Goal: Task Accomplishment & Management: Manage account settings

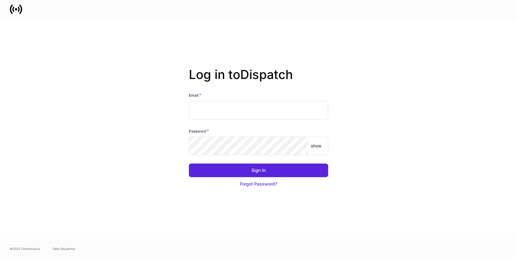
type input "**********"
click at [309, 145] on div "show ​" at bounding box center [258, 146] width 139 height 19
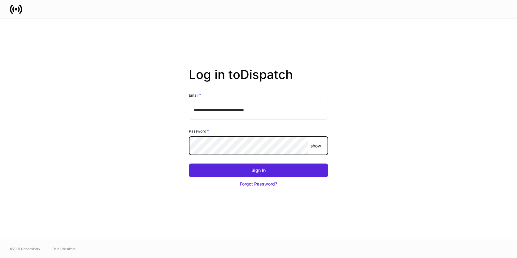
click at [315, 145] on p "show" at bounding box center [316, 146] width 11 height 6
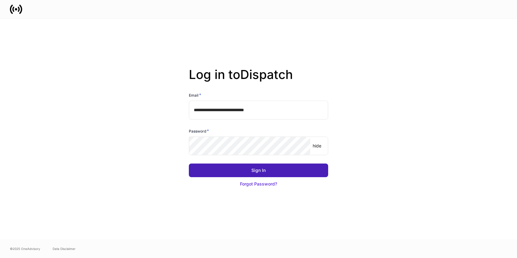
click at [289, 170] on button "Sign In" at bounding box center [258, 171] width 139 height 14
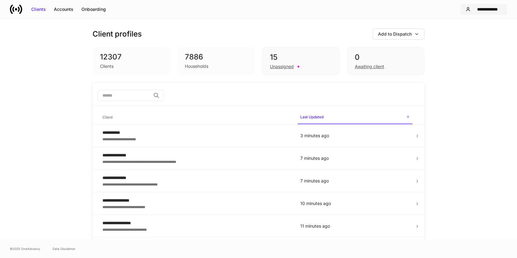
click at [476, 11] on div "**********" at bounding box center [487, 9] width 29 height 6
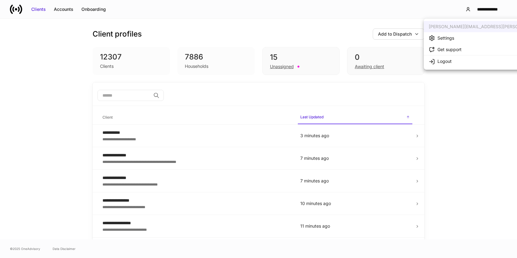
drag, startPoint x: 474, startPoint y: 119, endPoint x: 388, endPoint y: 121, distance: 86.5
click at [474, 119] on div at bounding box center [258, 129] width 517 height 258
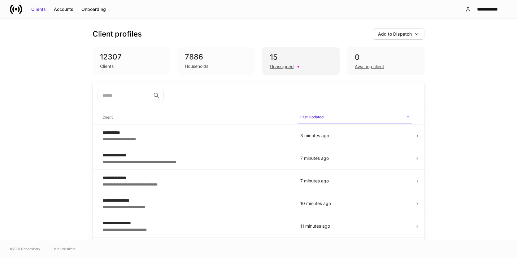
click at [279, 66] on div "Unassigned" at bounding box center [282, 67] width 24 height 6
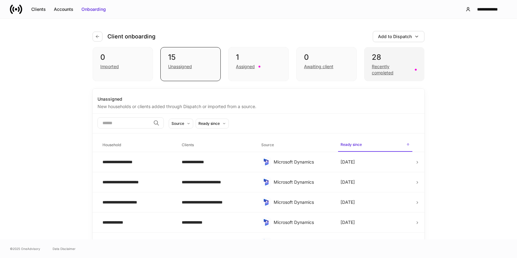
click at [392, 66] on div "Recently completed" at bounding box center [391, 70] width 39 height 12
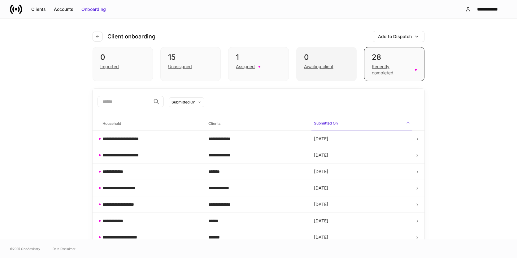
click at [325, 65] on div "Awaiting client" at bounding box center [318, 67] width 29 height 6
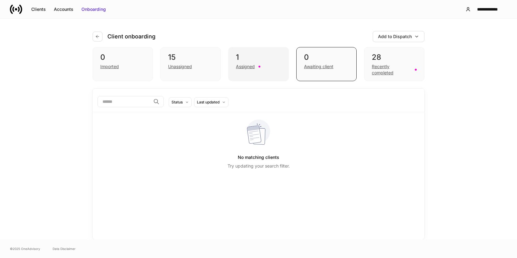
click at [248, 68] on div "Assigned" at bounding box center [245, 67] width 19 height 6
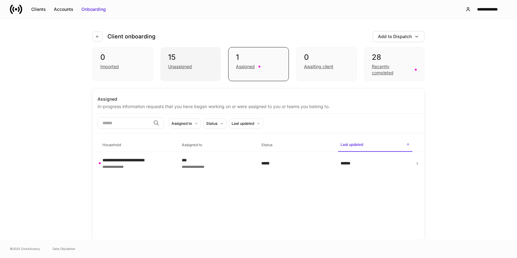
click at [206, 62] on div "15" at bounding box center [190, 57] width 45 height 10
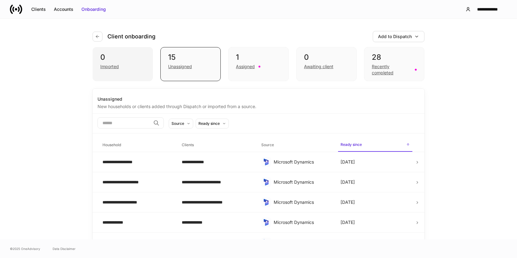
click at [101, 52] on div "0 Imported" at bounding box center [123, 64] width 60 height 34
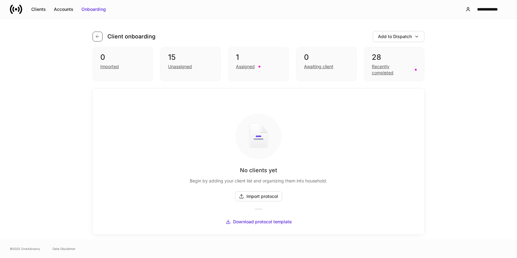
click at [96, 39] on icon "button" at bounding box center [97, 36] width 5 height 5
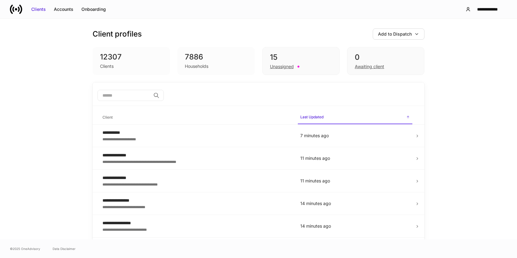
click at [129, 97] on input "search" at bounding box center [124, 95] width 53 height 11
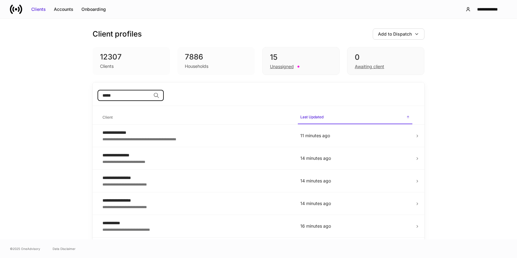
type input "*****"
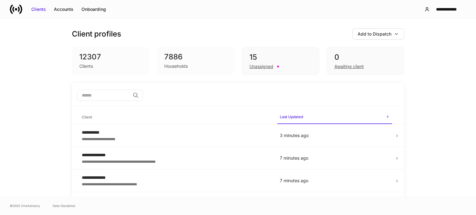
click at [120, 94] on input "search" at bounding box center [103, 95] width 53 height 11
click at [112, 99] on input "search" at bounding box center [103, 95] width 53 height 11
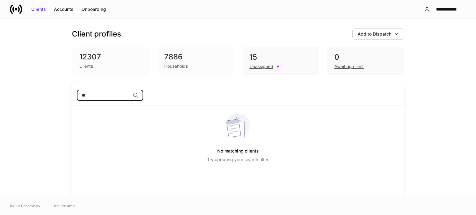
type input "*"
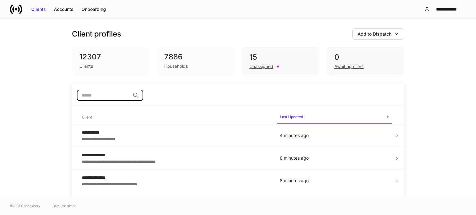
click at [171, 58] on div "7886" at bounding box center [195, 57] width 63 height 10
click at [100, 62] on div "Clients" at bounding box center [110, 65] width 63 height 7
click at [182, 67] on div "Households" at bounding box center [176, 66] width 24 height 6
click at [261, 65] on div "Unassigned" at bounding box center [261, 67] width 24 height 6
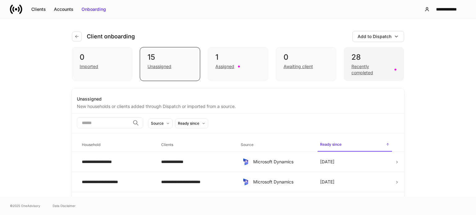
click at [357, 75] on div "Recently completed" at bounding box center [370, 70] width 39 height 12
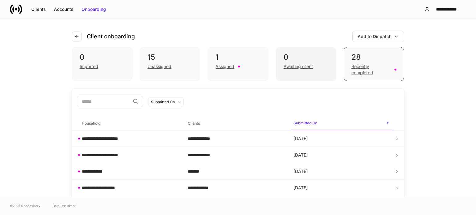
click at [294, 72] on div "0 Awaiting client" at bounding box center [306, 64] width 60 height 34
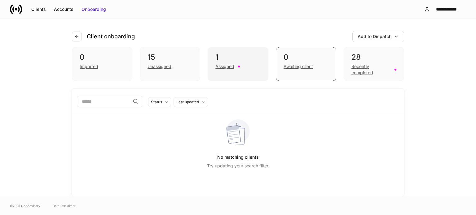
click at [249, 70] on div "1 Assigned" at bounding box center [238, 64] width 60 height 34
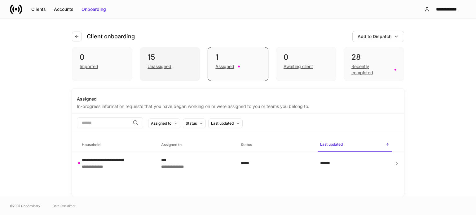
click at [179, 68] on div "Unassigned" at bounding box center [169, 65] width 45 height 7
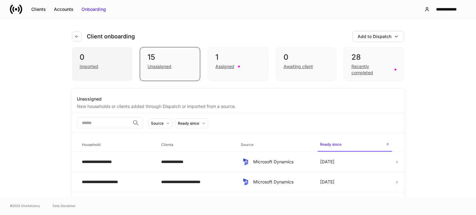
click at [103, 69] on div "Imported" at bounding box center [102, 65] width 45 height 7
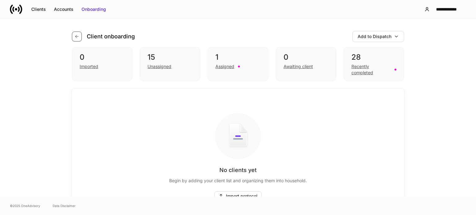
click at [77, 38] on icon "button" at bounding box center [76, 36] width 5 height 5
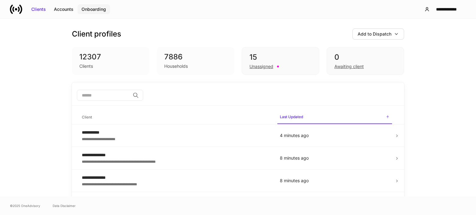
click at [95, 11] on div "Onboarding" at bounding box center [93, 9] width 24 height 6
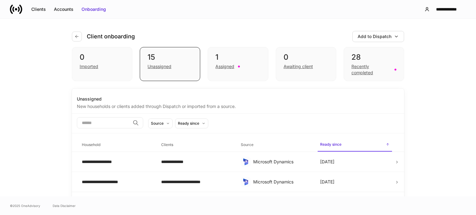
click at [109, 126] on input "search" at bounding box center [103, 122] width 53 height 11
click at [125, 119] on input "search" at bounding box center [103, 122] width 53 height 11
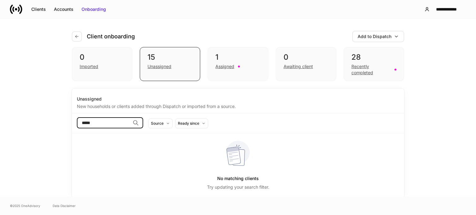
type input "*****"
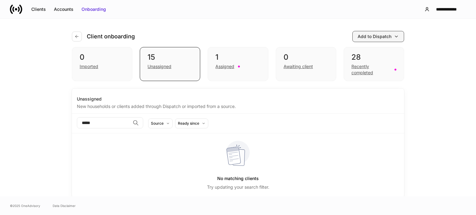
click at [394, 34] on div "button" at bounding box center [396, 36] width 5 height 5
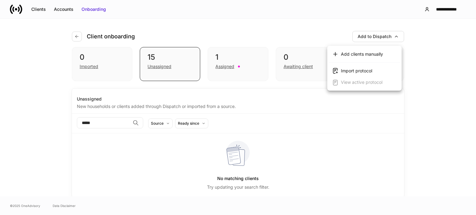
click at [427, 63] on div at bounding box center [238, 107] width 476 height 215
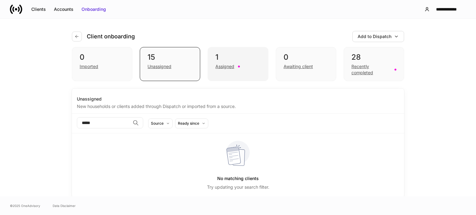
click at [225, 52] on div "1" at bounding box center [237, 57] width 45 height 10
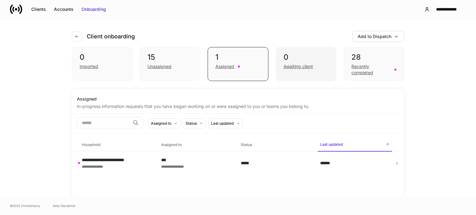
click at [291, 64] on div "Awaiting client" at bounding box center [297, 67] width 29 height 6
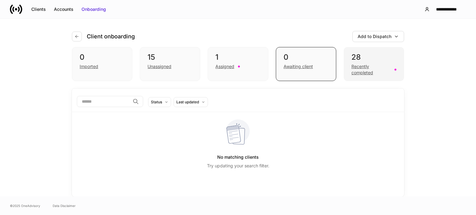
click at [363, 69] on div "Recently completed" at bounding box center [370, 70] width 39 height 12
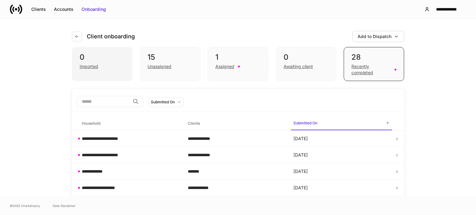
click at [82, 64] on div "Imported" at bounding box center [89, 67] width 19 height 6
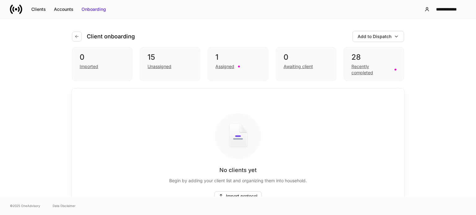
click at [79, 30] on div "Client onboarding Add to Dispatch" at bounding box center [238, 33] width 332 height 28
click at [77, 32] on div "Client onboarding" at bounding box center [106, 37] width 68 height 10
click at [76, 33] on button "button" at bounding box center [77, 37] width 10 height 10
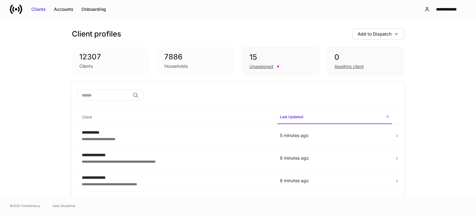
click at [20, 10] on icon at bounding box center [16, 9] width 12 height 12
click at [108, 96] on input "search" at bounding box center [103, 95] width 53 height 11
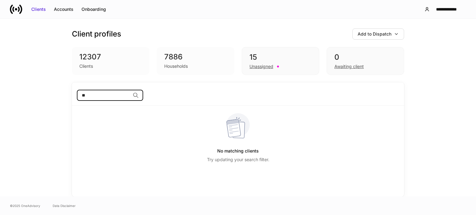
type input "*"
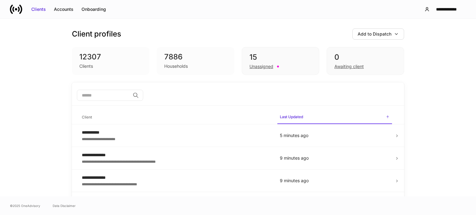
click at [183, 90] on div "​" at bounding box center [238, 96] width 322 height 12
drag, startPoint x: 88, startPoint y: 60, endPoint x: 142, endPoint y: 90, distance: 62.1
click at [88, 60] on div "12307" at bounding box center [110, 57] width 63 height 10
click at [64, 11] on div "Accounts" at bounding box center [64, 9] width 20 height 6
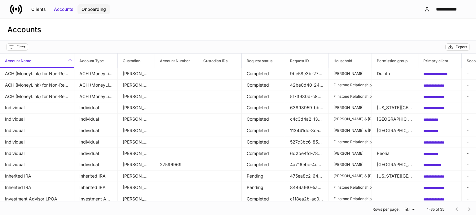
click at [98, 11] on div "Onboarding" at bounding box center [93, 9] width 24 height 6
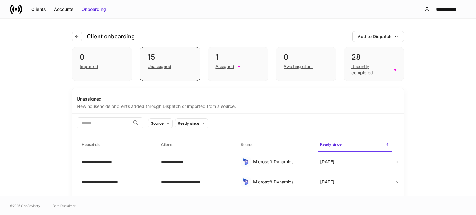
click at [135, 130] on div "​ Source Ready since" at bounding box center [238, 124] width 332 height 20
click at [125, 124] on input "search" at bounding box center [103, 122] width 53 height 11
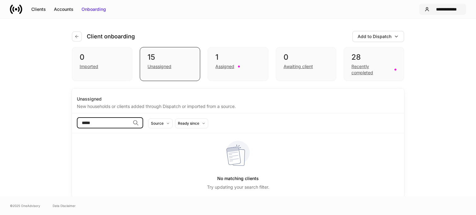
type input "*****"
click at [453, 10] on div "**********" at bounding box center [446, 9] width 29 height 6
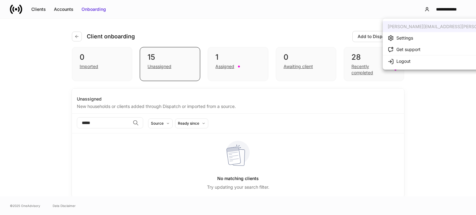
click at [442, 84] on div at bounding box center [238, 107] width 476 height 215
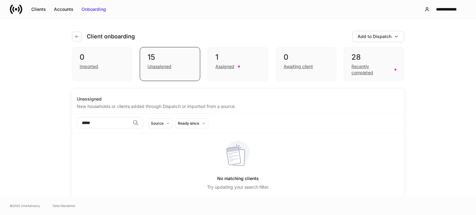
scroll to position [1, 0]
click at [215, 67] on div "Assigned" at bounding box center [224, 66] width 19 height 6
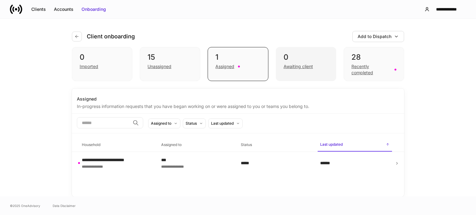
click at [291, 67] on div "Awaiting client" at bounding box center [297, 67] width 29 height 6
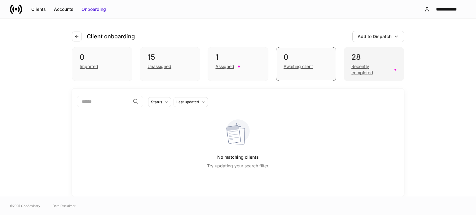
click at [368, 71] on div "Recently completed" at bounding box center [370, 70] width 39 height 12
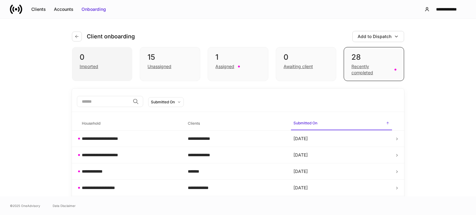
click at [99, 66] on div "Imported" at bounding box center [102, 65] width 45 height 7
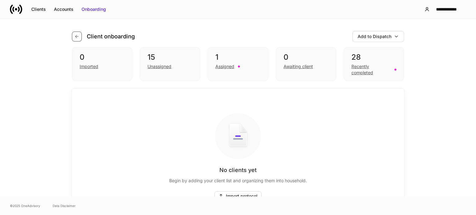
click at [77, 33] on button "button" at bounding box center [77, 37] width 10 height 10
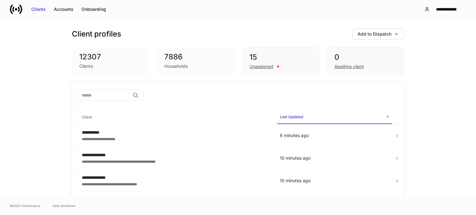
click at [93, 92] on input "search" at bounding box center [103, 95] width 53 height 11
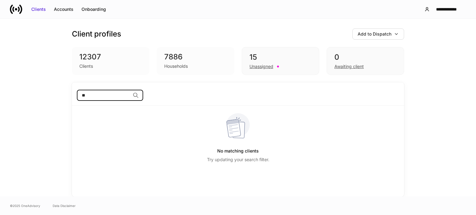
type input "*"
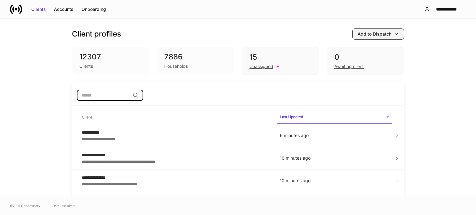
click at [392, 31] on div "Add to Dispatch" at bounding box center [377, 34] width 41 height 6
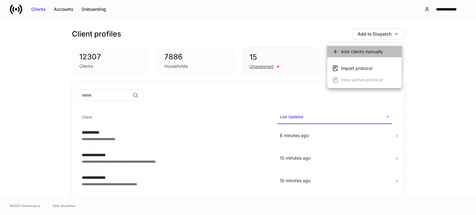
click at [359, 54] on div "Add clients manually" at bounding box center [362, 52] width 42 height 6
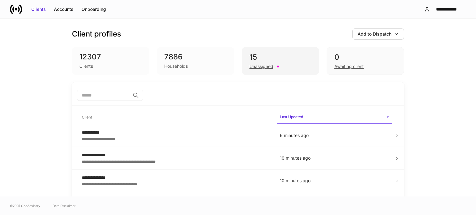
click at [260, 55] on div "15" at bounding box center [280, 57] width 62 height 10
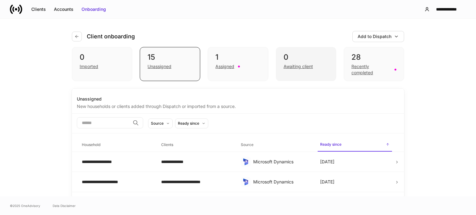
click at [304, 70] on div "0 Awaiting client" at bounding box center [306, 64] width 60 height 34
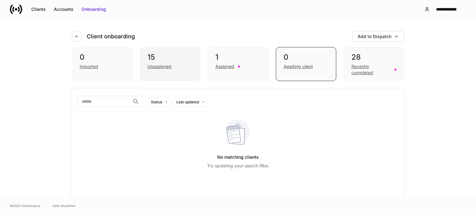
click at [154, 69] on div "Unassigned" at bounding box center [159, 67] width 24 height 6
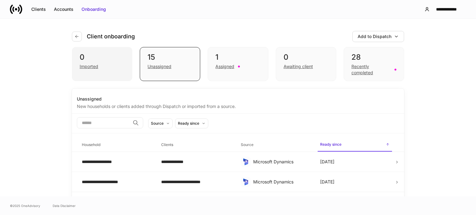
click at [98, 67] on div "Imported" at bounding box center [102, 65] width 45 height 7
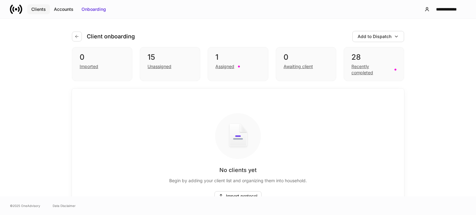
click at [37, 6] on div "Clients" at bounding box center [38, 9] width 15 height 6
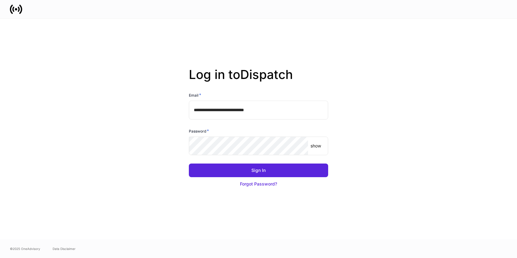
click at [421, 89] on div "**********" at bounding box center [259, 129] width 332 height 221
